Goal: Task Accomplishment & Management: Use online tool/utility

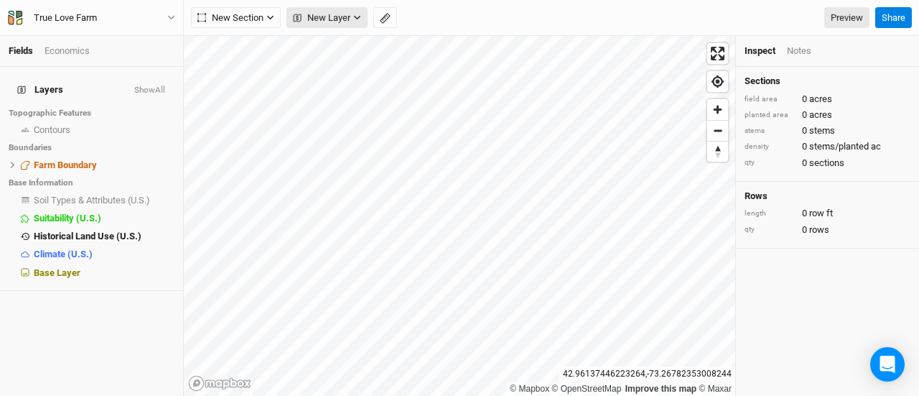
click at [322, 12] on span "New Layer" at bounding box center [321, 18] width 57 height 14
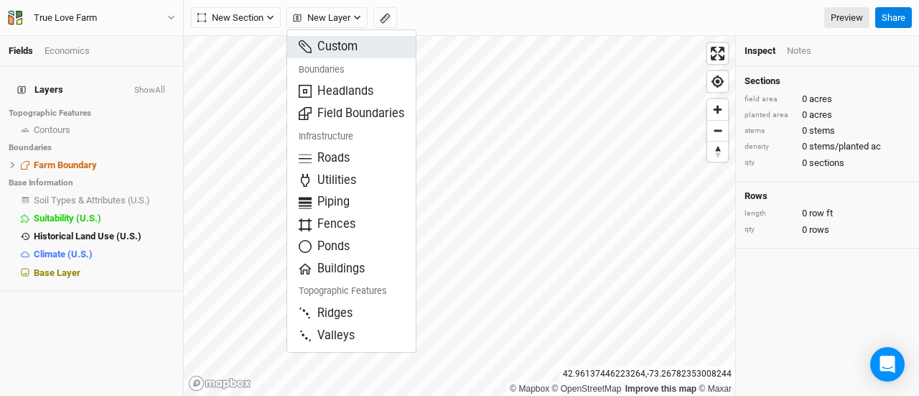
click at [320, 55] on button "Custom" at bounding box center [351, 47] width 129 height 22
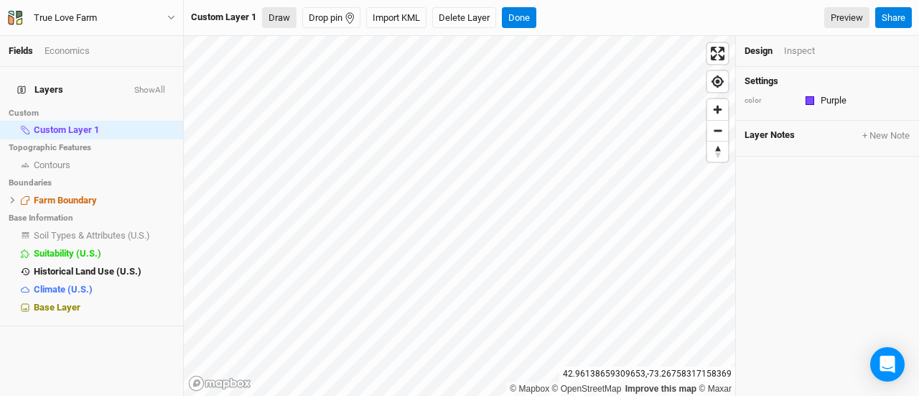
click at [274, 20] on button "Draw" at bounding box center [279, 18] width 34 height 22
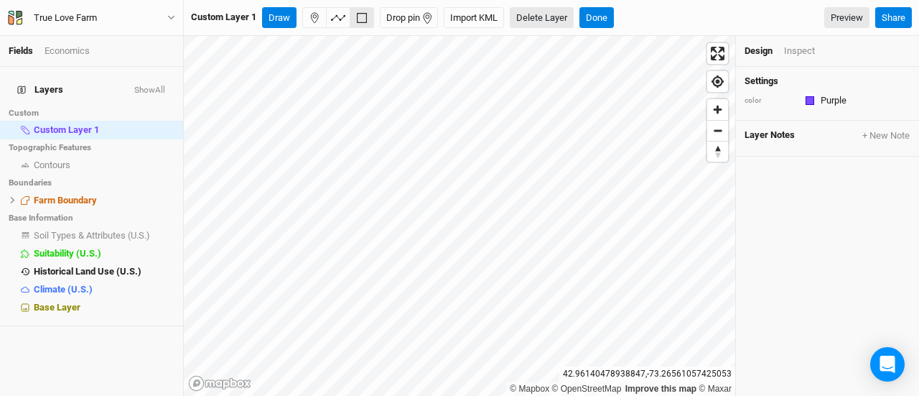
click at [544, 21] on button "Delete Layer" at bounding box center [542, 18] width 64 height 22
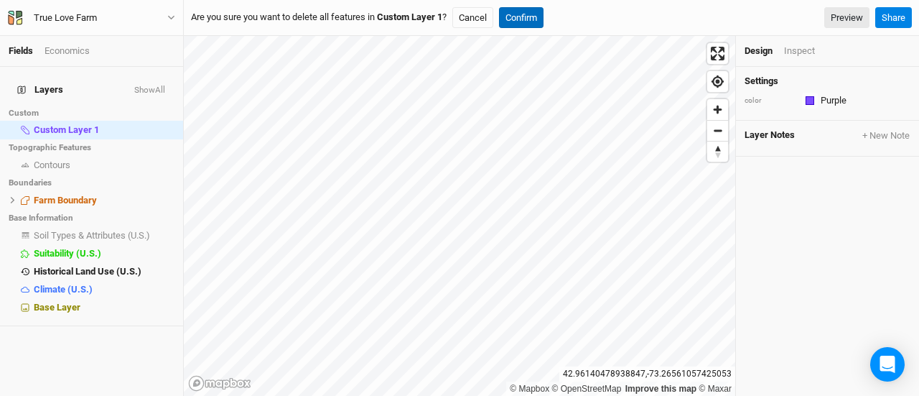
click at [520, 19] on button "Confirm" at bounding box center [521, 18] width 45 height 22
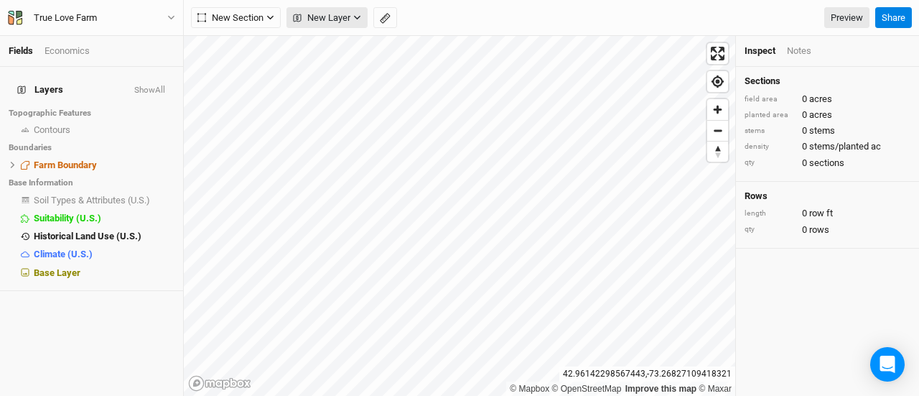
click at [325, 22] on span "New Layer" at bounding box center [321, 18] width 57 height 14
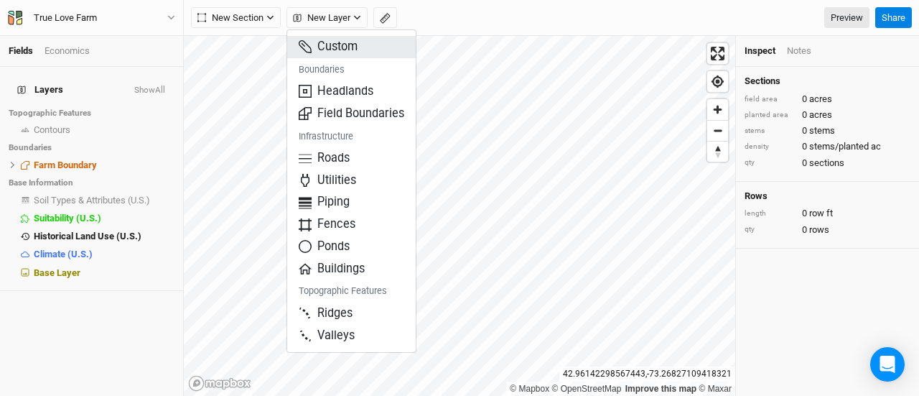
click at [327, 51] on span "Custom" at bounding box center [328, 47] width 59 height 17
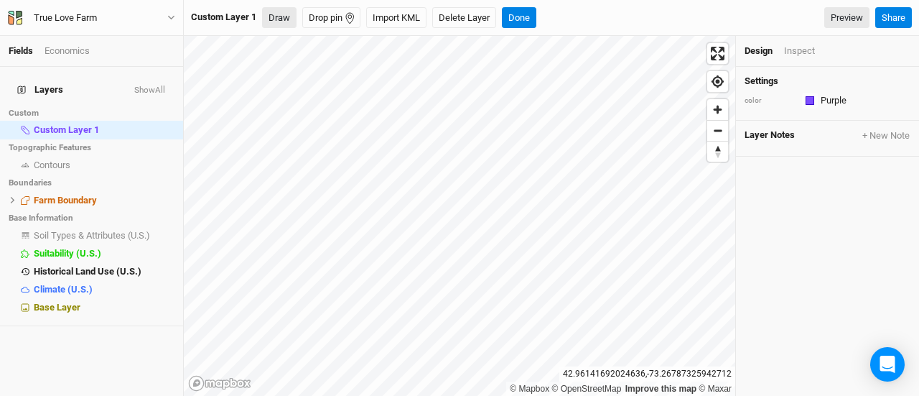
click at [281, 19] on button "Draw" at bounding box center [279, 18] width 34 height 22
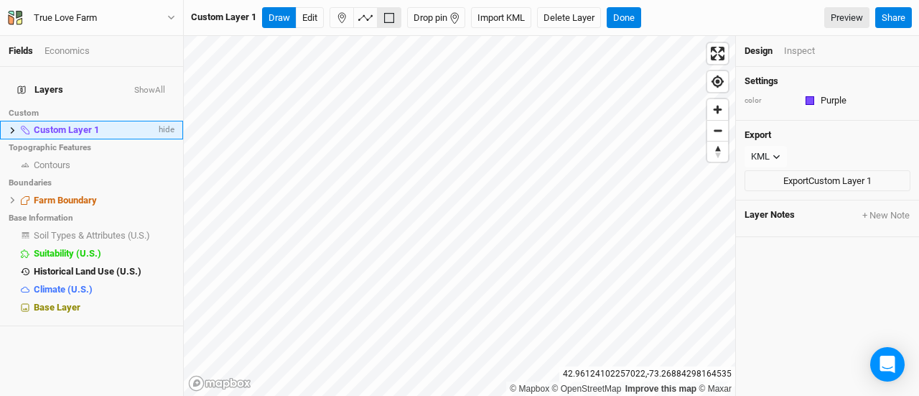
click at [69, 124] on span "Custom Layer 1" at bounding box center [66, 129] width 65 height 11
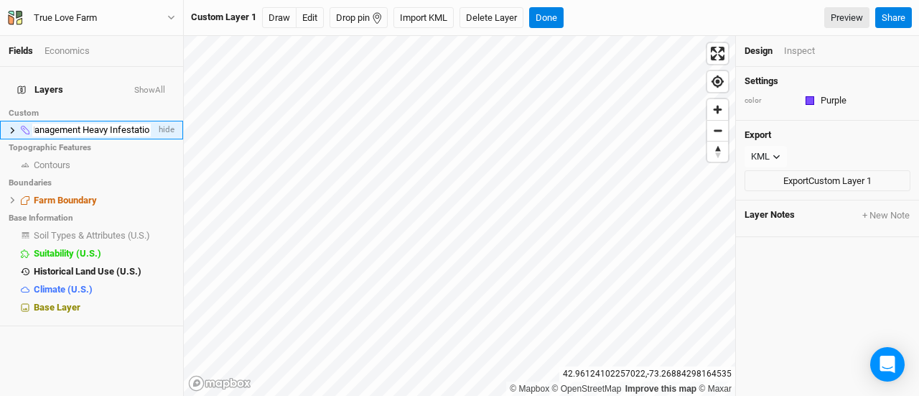
type input "Brush Management Heavy [MEDICAL_DATA]"
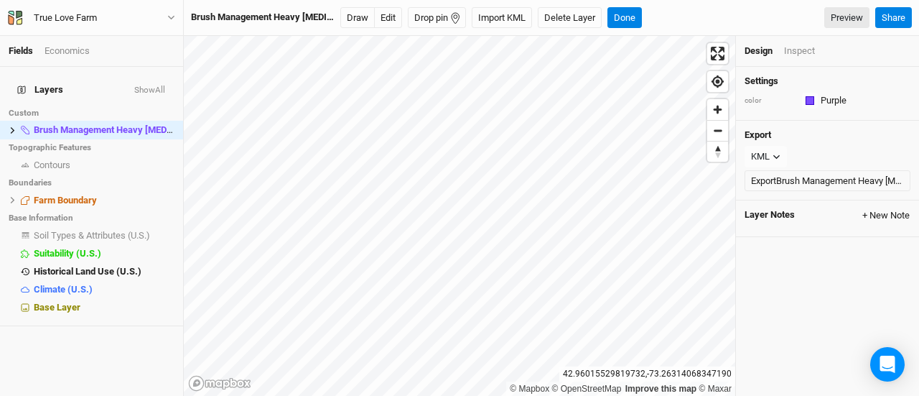
click at [872, 215] on button "+ New Note" at bounding box center [886, 215] width 49 height 13
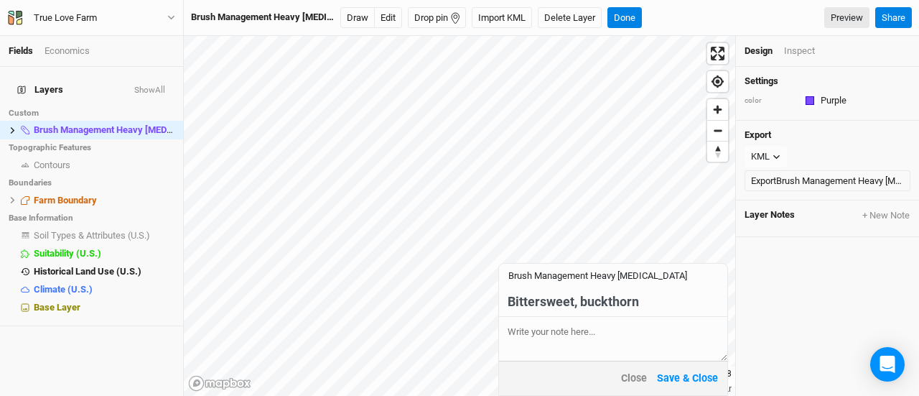
type input "Bittersweet, buckthorn"
click at [536, 335] on textarea at bounding box center [613, 338] width 228 height 43
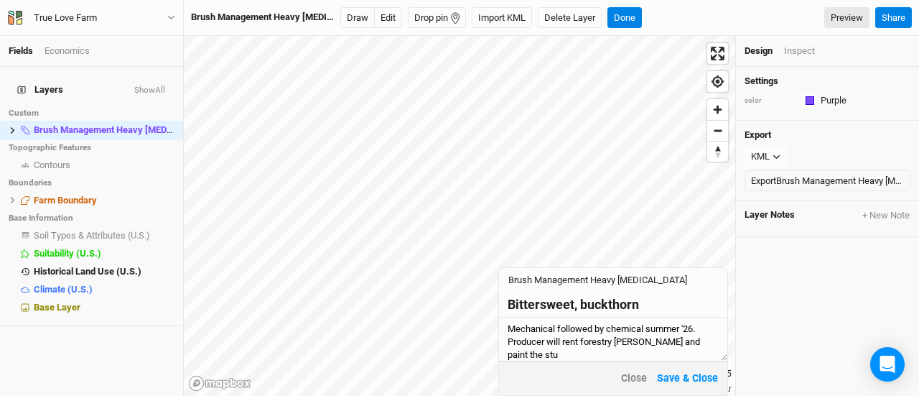
scroll to position [0, 0]
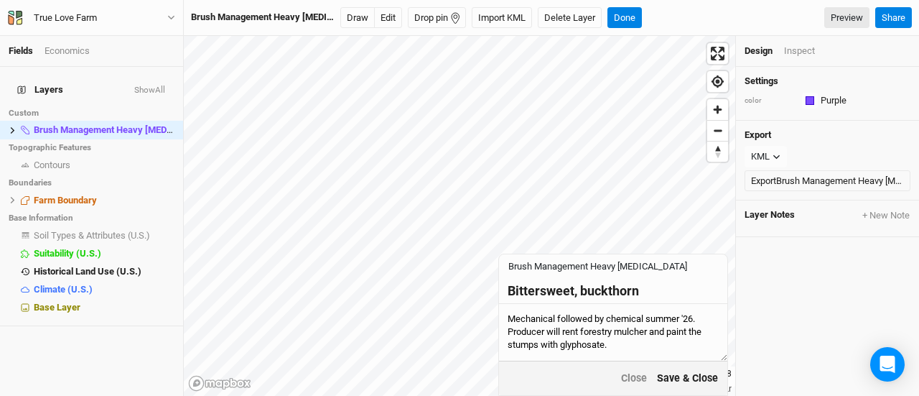
type textarea "Mechanical followed by chemical summer '26. Producer will rent forestry mulcher…"
click at [688, 373] on button "Save & Close" at bounding box center [687, 378] width 62 height 17
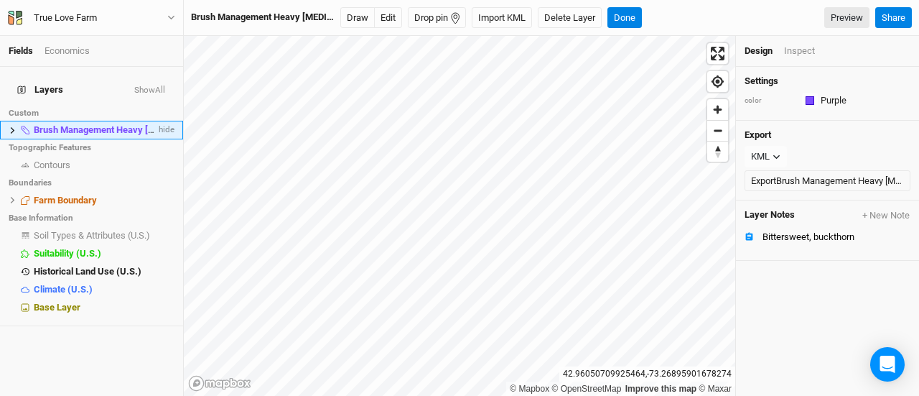
click at [11, 126] on icon at bounding box center [13, 129] width 4 height 6
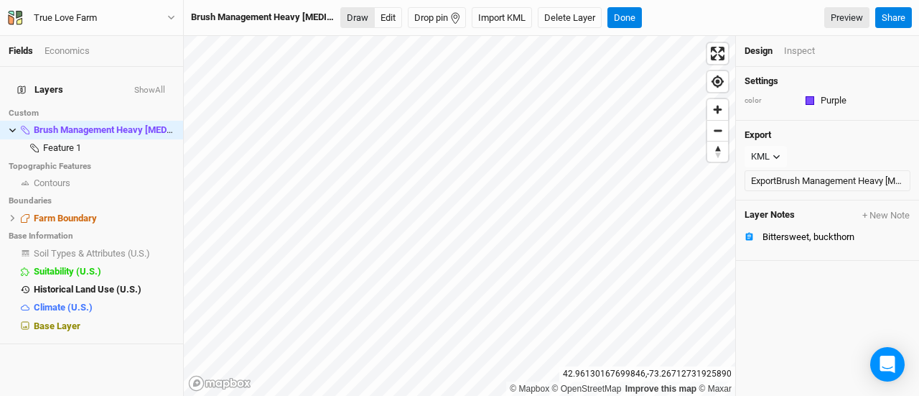
click at [353, 21] on button "Draw" at bounding box center [357, 18] width 34 height 22
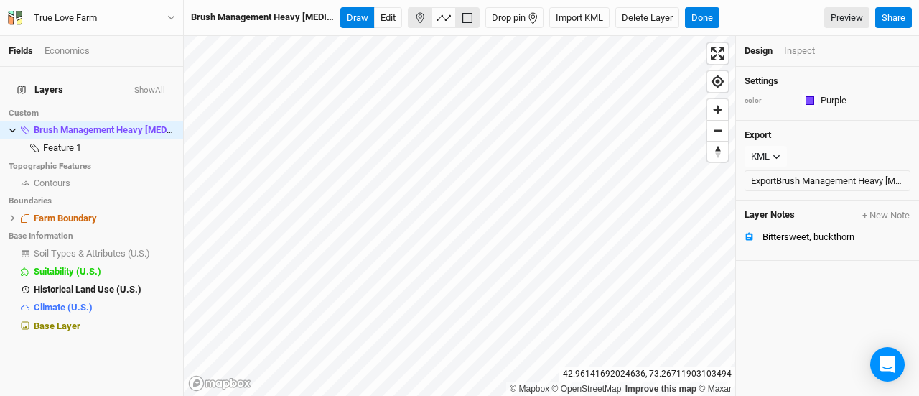
click at [419, 17] on icon "button" at bounding box center [419, 17] width 11 height 11
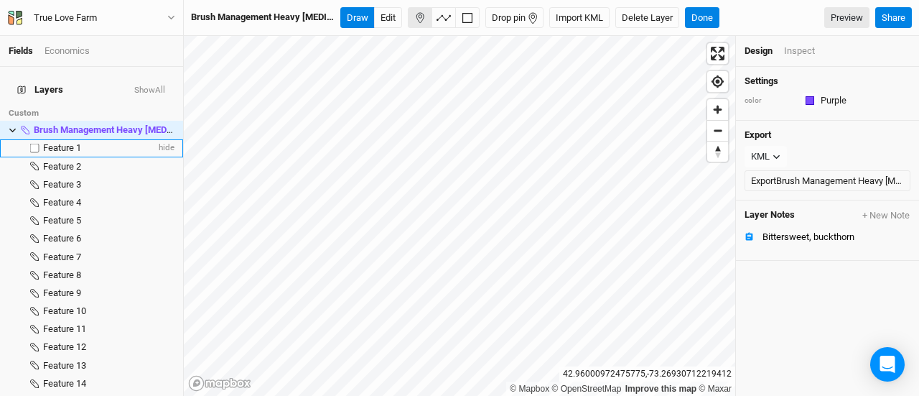
click at [65, 142] on span "Feature 1" at bounding box center [62, 147] width 38 height 11
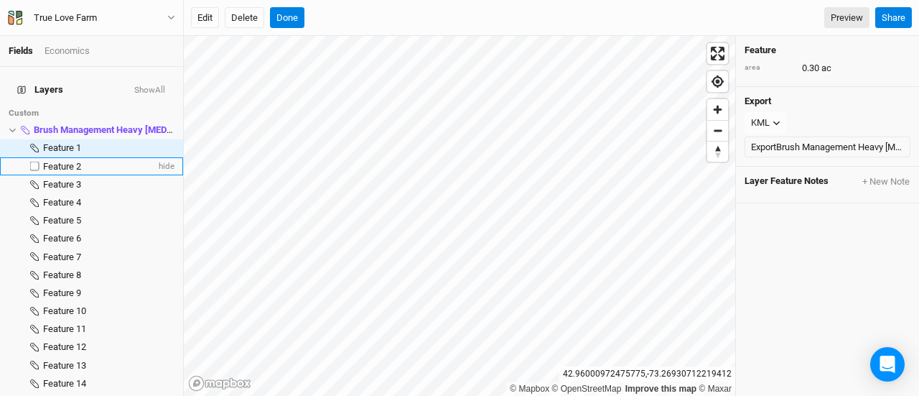
click at [72, 161] on span "Feature 2" at bounding box center [62, 166] width 38 height 11
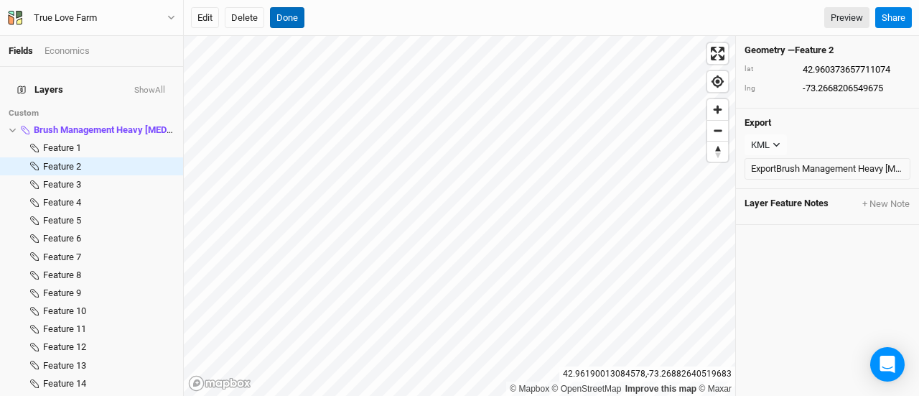
click at [290, 27] on button "Done" at bounding box center [287, 18] width 34 height 22
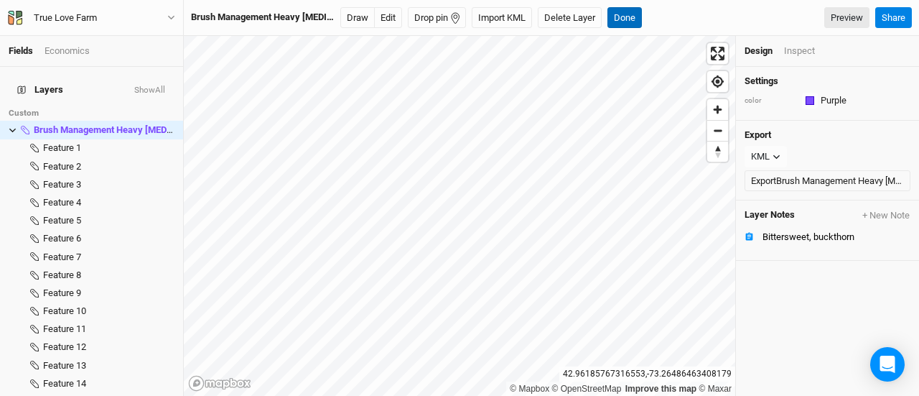
click at [619, 24] on button "Done" at bounding box center [624, 18] width 34 height 22
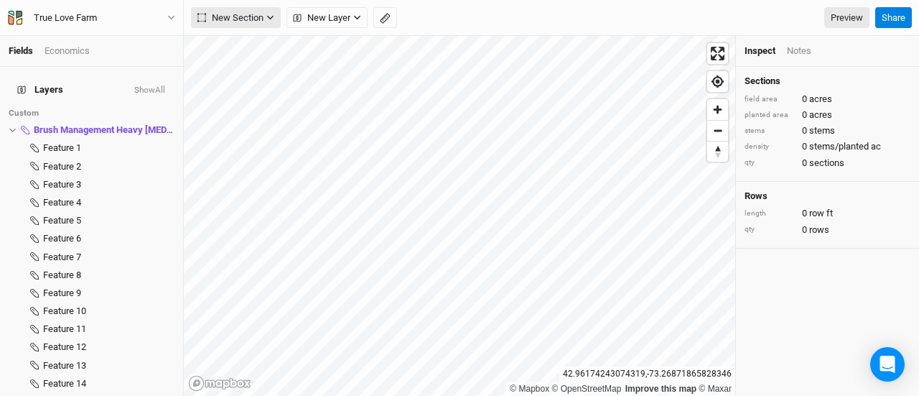
click at [217, 15] on span "New Section" at bounding box center [230, 18] width 66 height 14
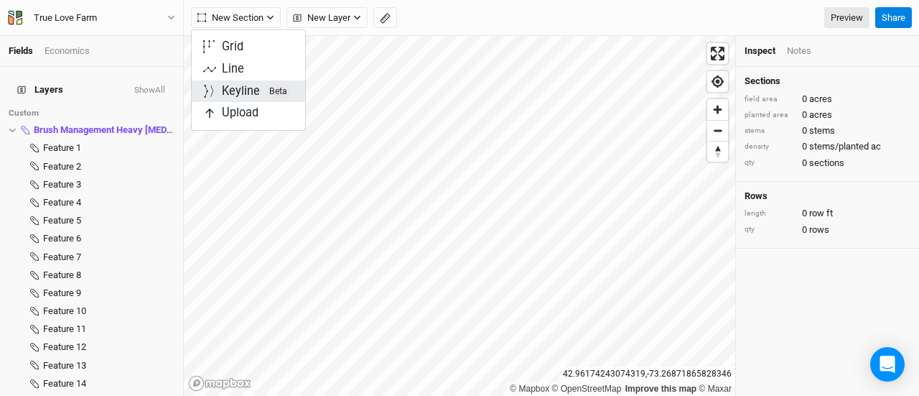
click at [233, 95] on div "Keyline Beta" at bounding box center [256, 91] width 69 height 17
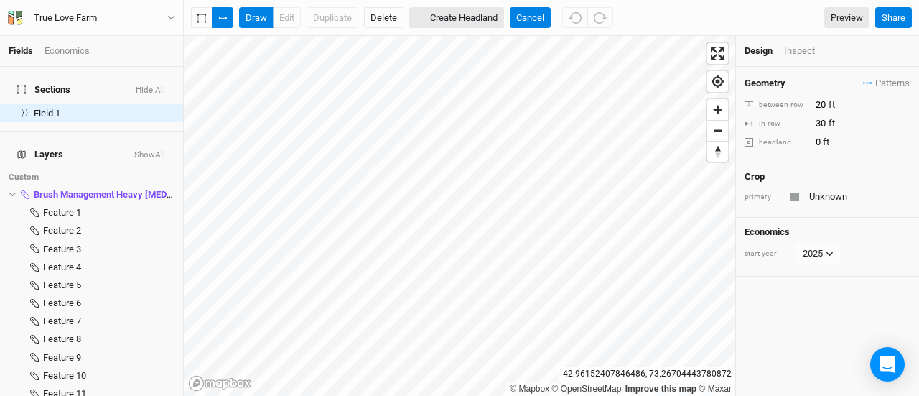
click at [449, 11] on button "Create Headland" at bounding box center [456, 18] width 95 height 22
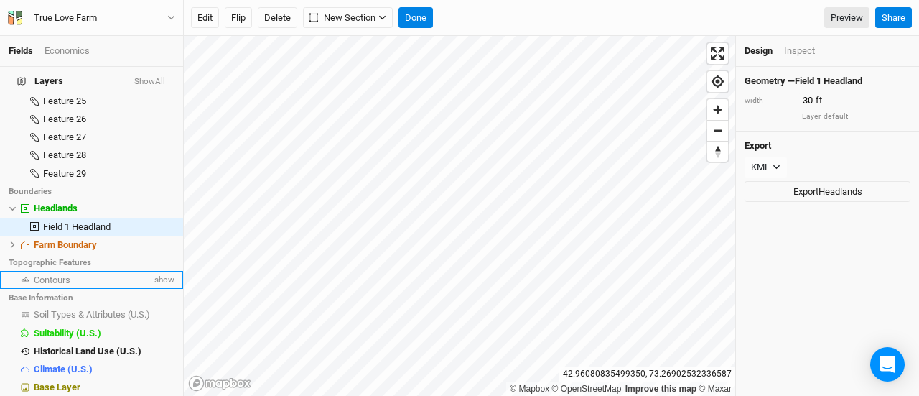
scroll to position [480, 0]
click at [151, 274] on span "show" at bounding box center [162, 280] width 23 height 18
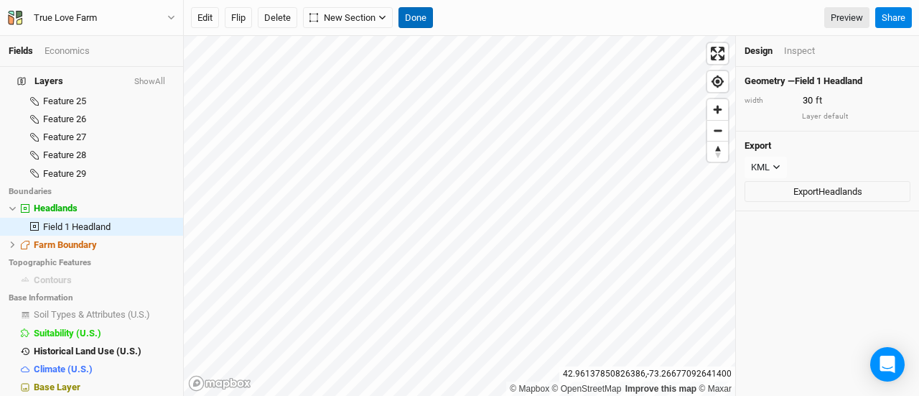
click at [421, 22] on button "Done" at bounding box center [415, 18] width 34 height 22
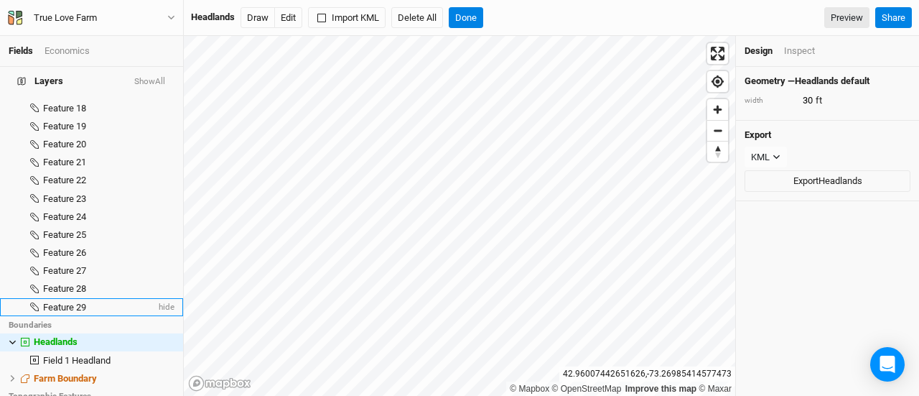
scroll to position [480, 0]
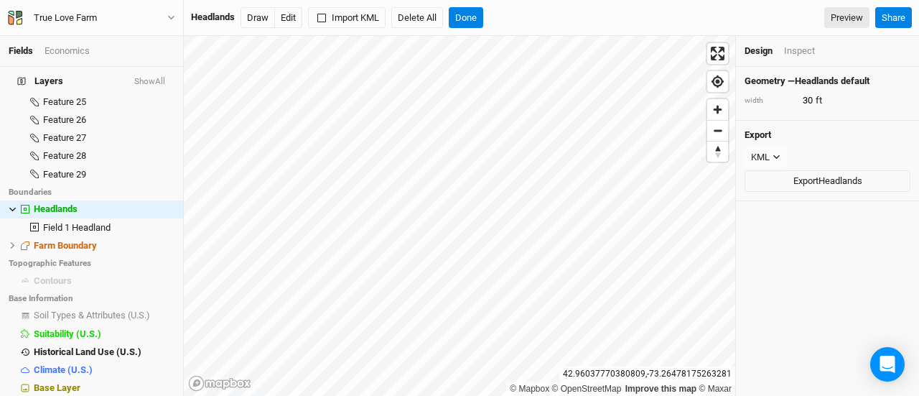
click at [803, 57] on div "Inspect" at bounding box center [799, 51] width 31 height 13
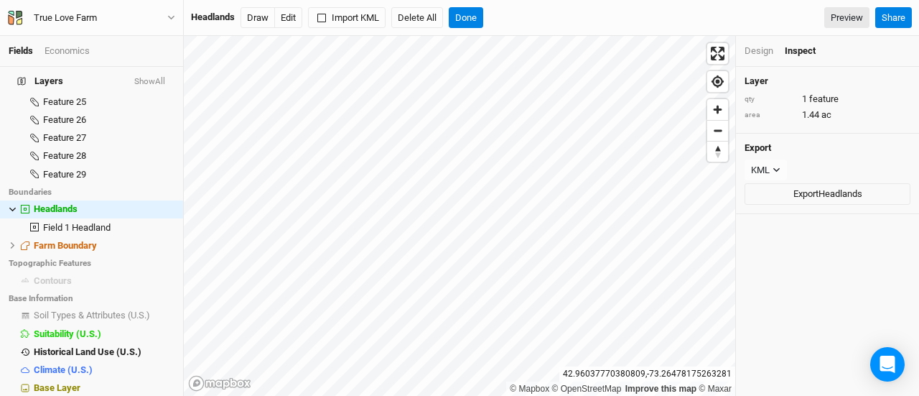
click at [762, 56] on div "Design" at bounding box center [759, 51] width 29 height 13
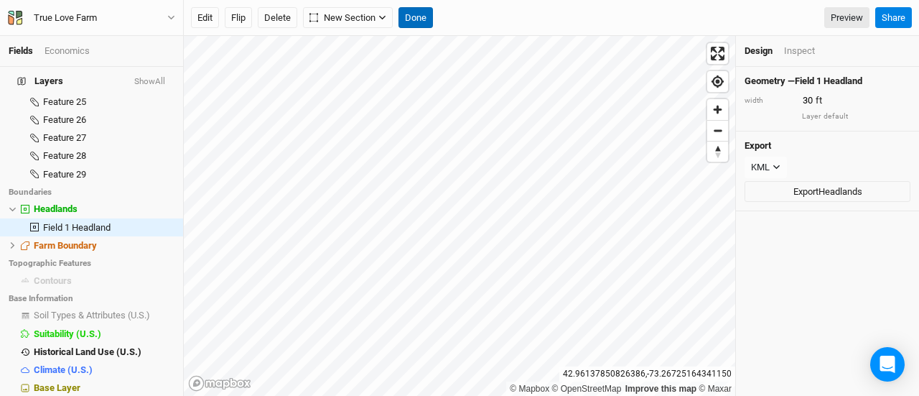
click at [419, 25] on button "Done" at bounding box center [415, 18] width 34 height 22
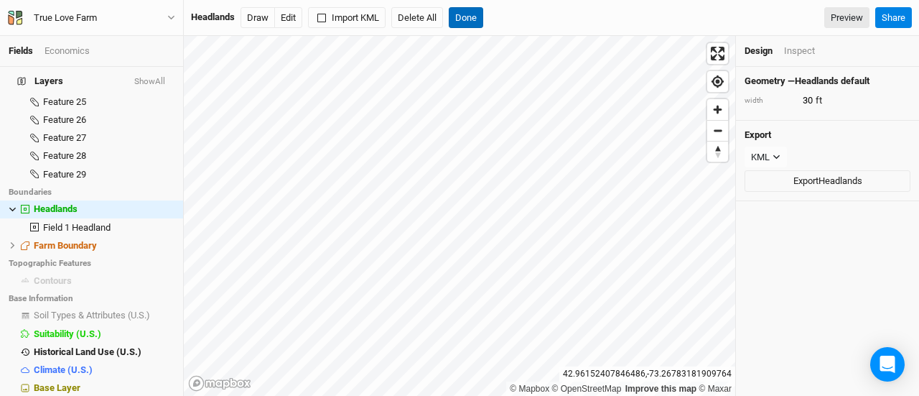
click at [452, 14] on button "Done" at bounding box center [466, 18] width 34 height 22
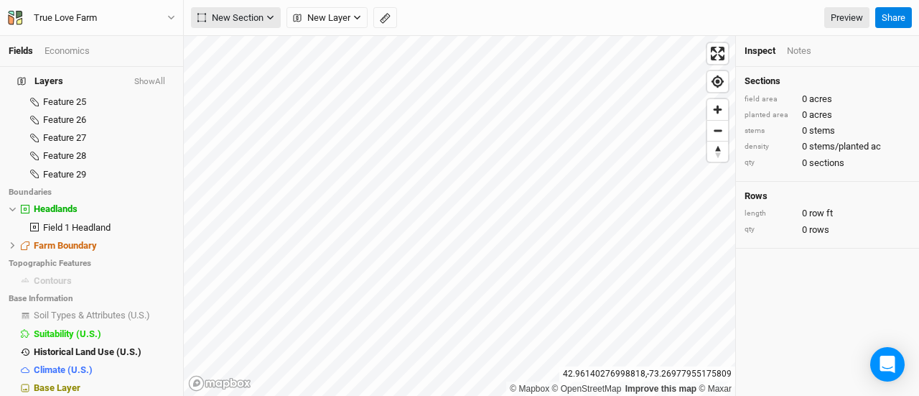
click at [263, 14] on button "New Section" at bounding box center [236, 18] width 90 height 22
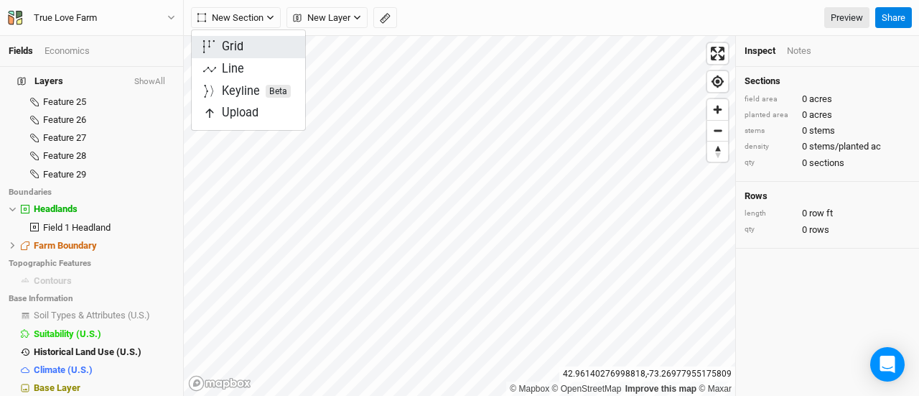
click at [265, 47] on button "Grid" at bounding box center [248, 47] width 113 height 22
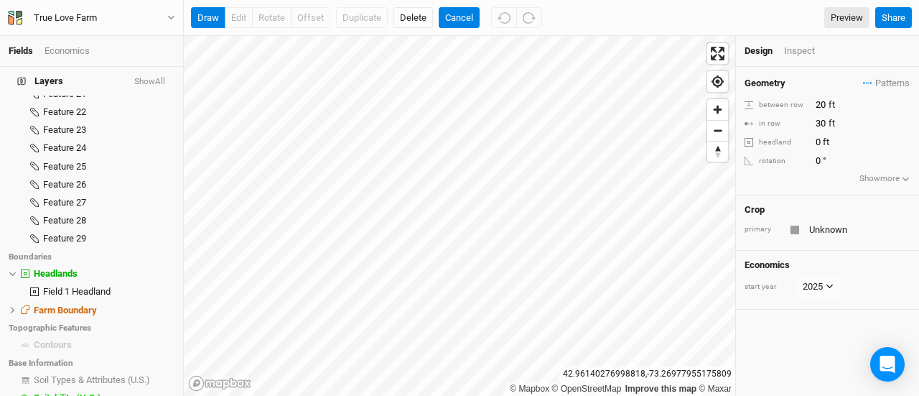
scroll to position [0, 0]
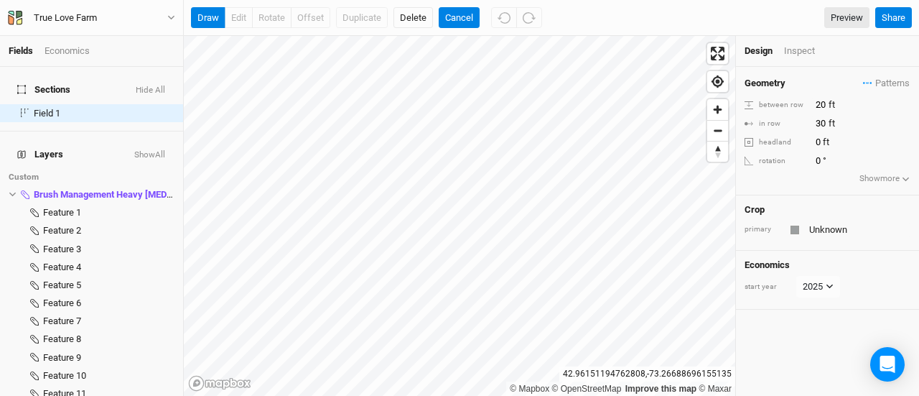
click at [462, 29] on div "draw edit rotate offset Duplicate Delete Cancel Preview Share" at bounding box center [551, 18] width 735 height 36
click at [458, 17] on button "Cancel" at bounding box center [459, 18] width 41 height 22
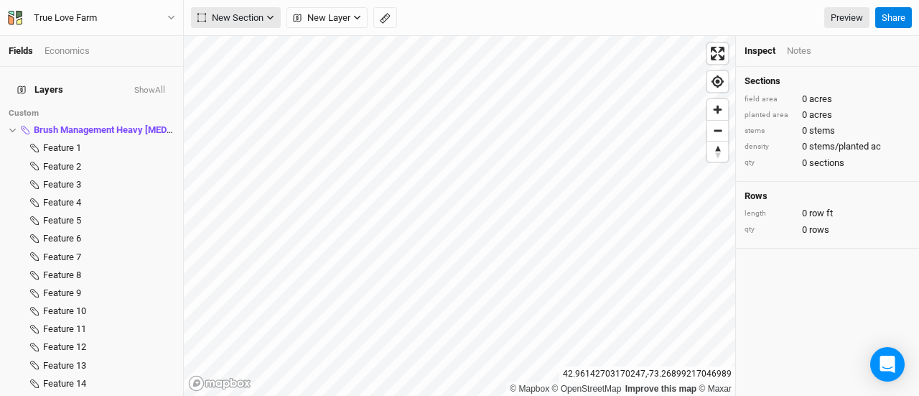
click at [271, 21] on icon "button" at bounding box center [270, 18] width 8 height 8
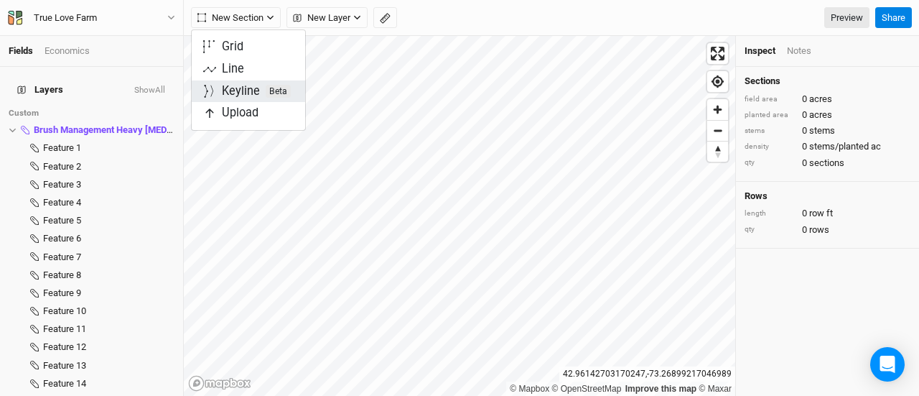
click at [241, 83] on div "Keyline Beta" at bounding box center [256, 91] width 69 height 17
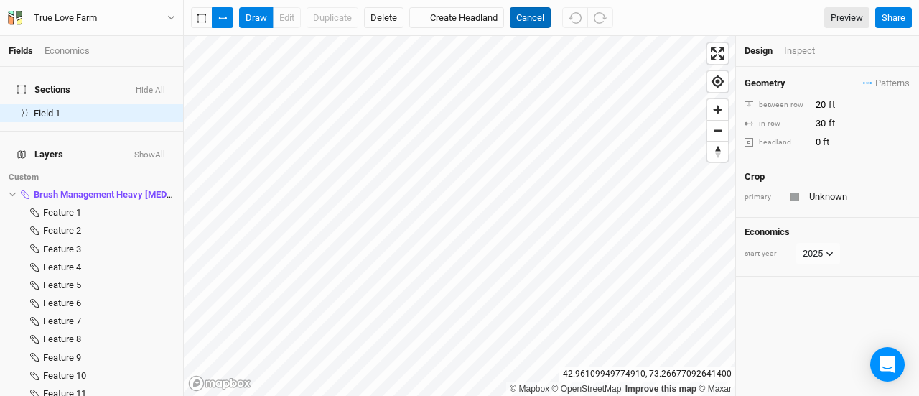
click at [531, 24] on button "Cancel" at bounding box center [530, 18] width 41 height 22
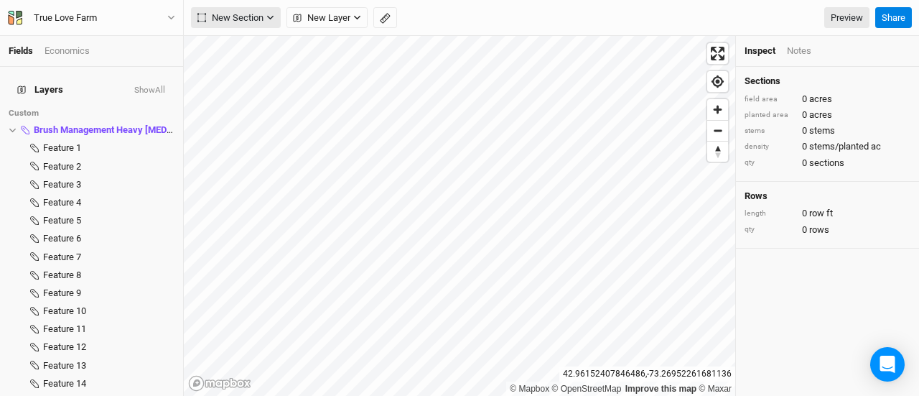
click at [271, 24] on button "New Section" at bounding box center [236, 18] width 90 height 22
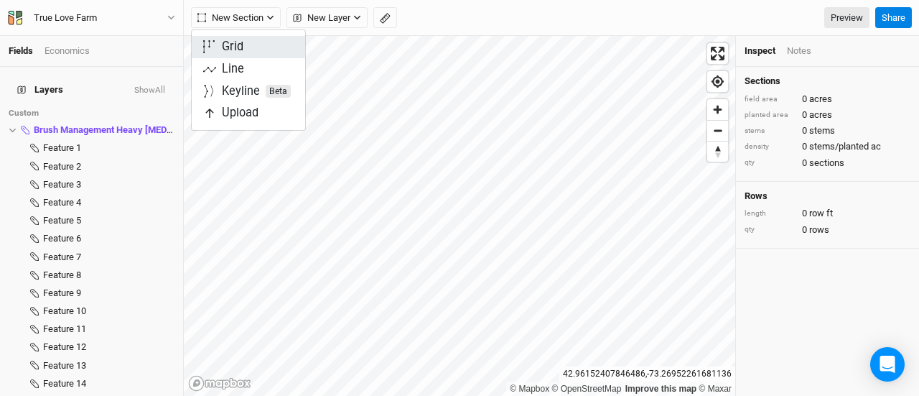
click at [254, 45] on button "Grid" at bounding box center [248, 47] width 113 height 22
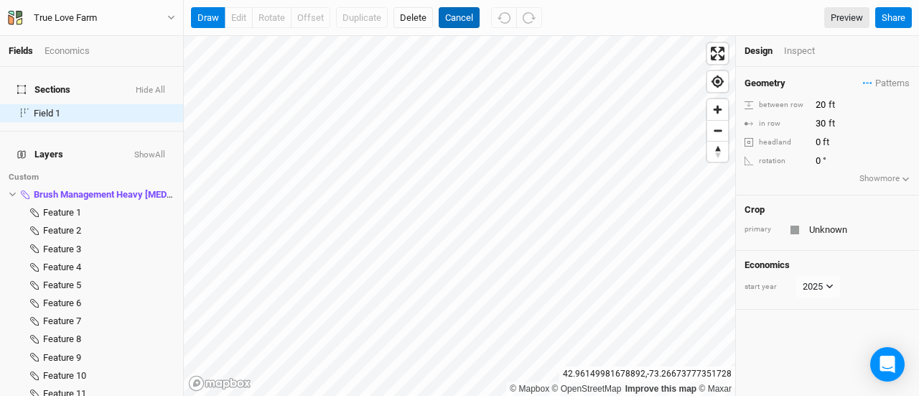
click at [458, 14] on button "Cancel" at bounding box center [459, 18] width 41 height 22
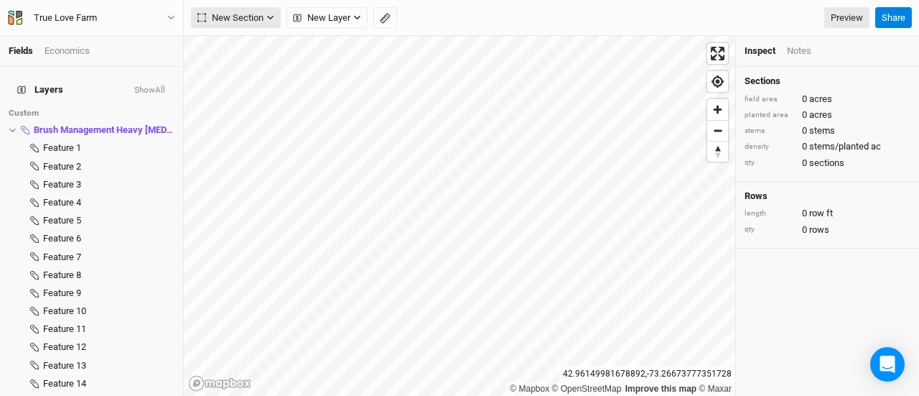
click at [250, 22] on span "New Section" at bounding box center [230, 18] width 66 height 14
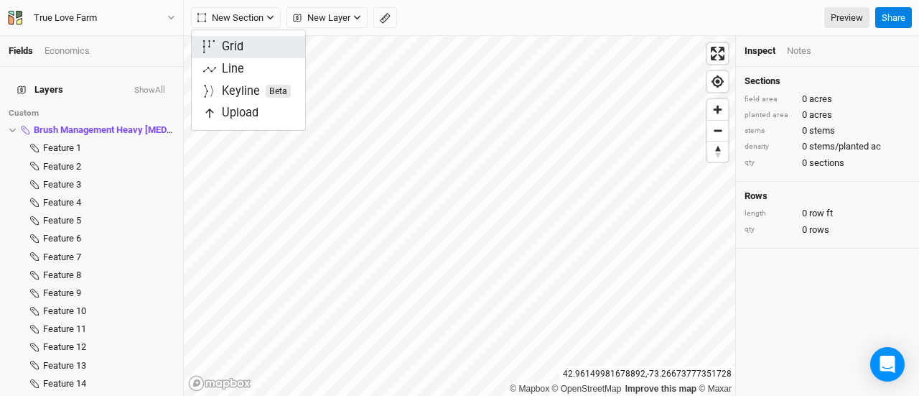
click at [251, 45] on button "Grid" at bounding box center [248, 47] width 113 height 22
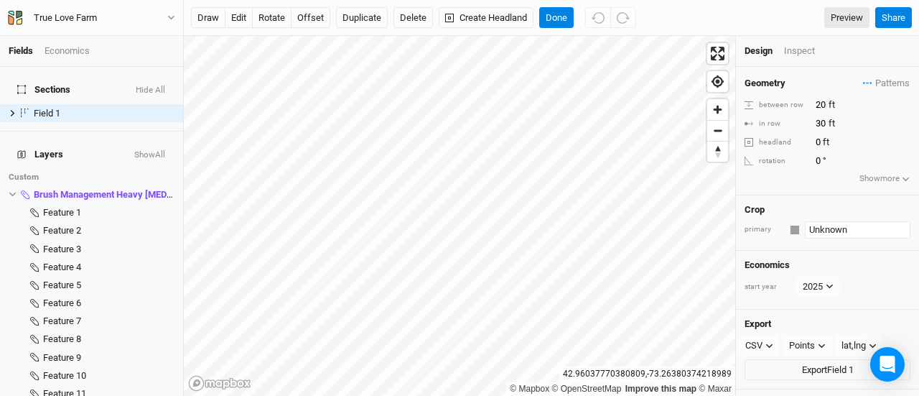
click at [829, 229] on input "Unknown" at bounding box center [858, 229] width 106 height 17
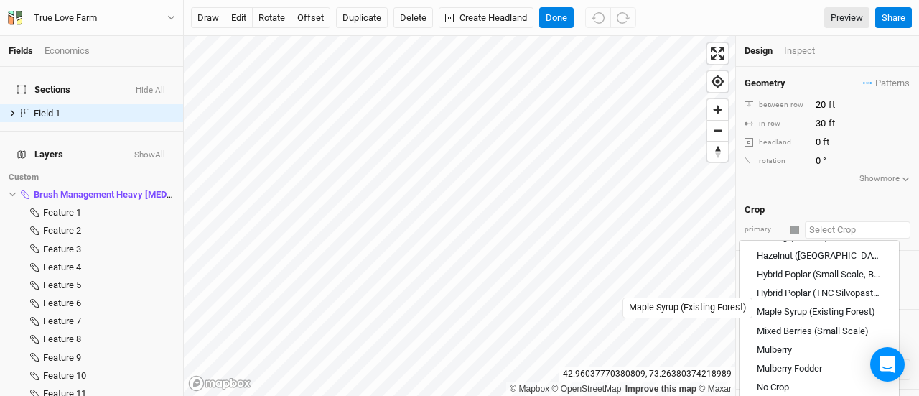
scroll to position [567, 0]
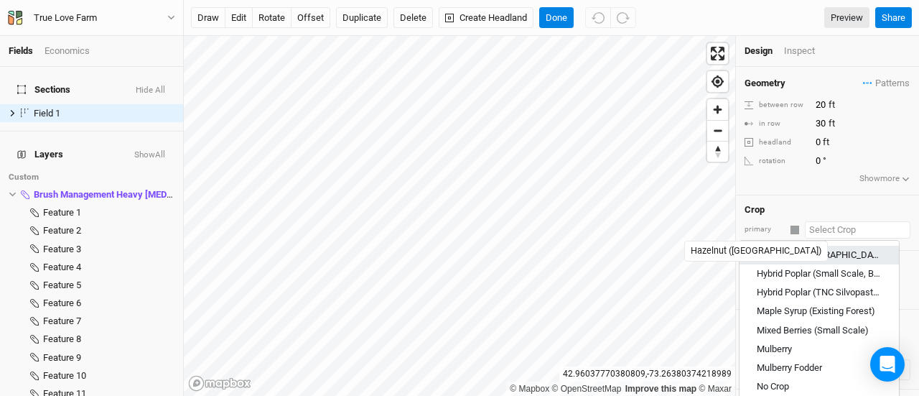
click at [776, 248] on div "Hazelnut ([GEOGRAPHIC_DATA])" at bounding box center [819, 254] width 125 height 13
type input "Hazelnut ([GEOGRAPHIC_DATA])"
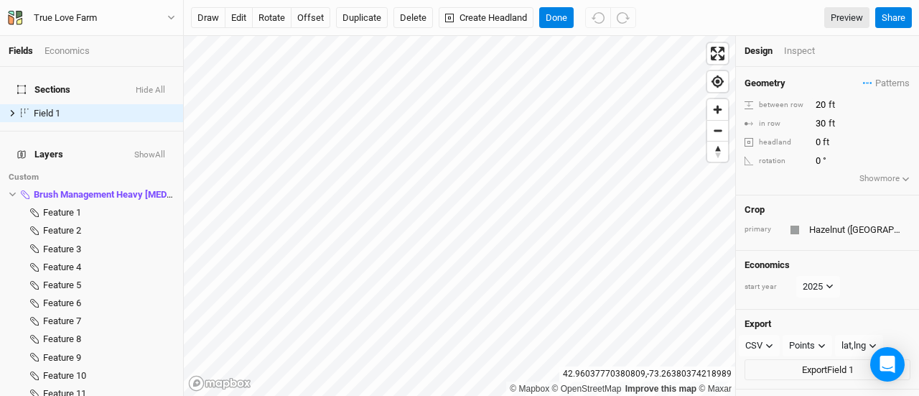
type input "21.3"
type input "16.4"
click at [558, 15] on button "Done" at bounding box center [556, 18] width 34 height 22
click at [794, 53] on div "Inspect" at bounding box center [809, 51] width 51 height 13
